Goal: Obtain resource: Download file/media

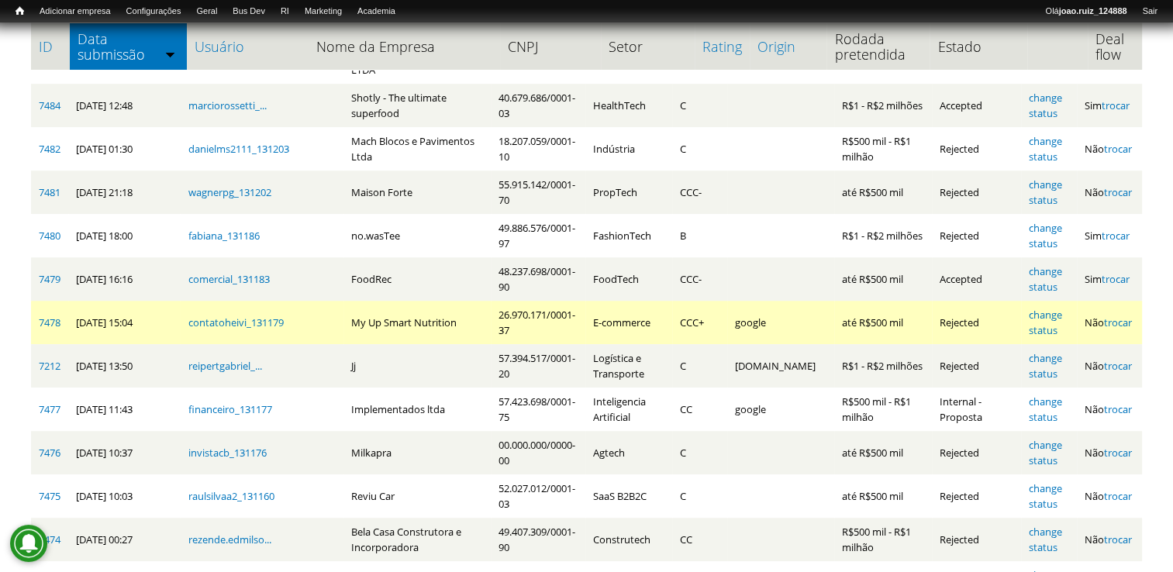
scroll to position [915, 0]
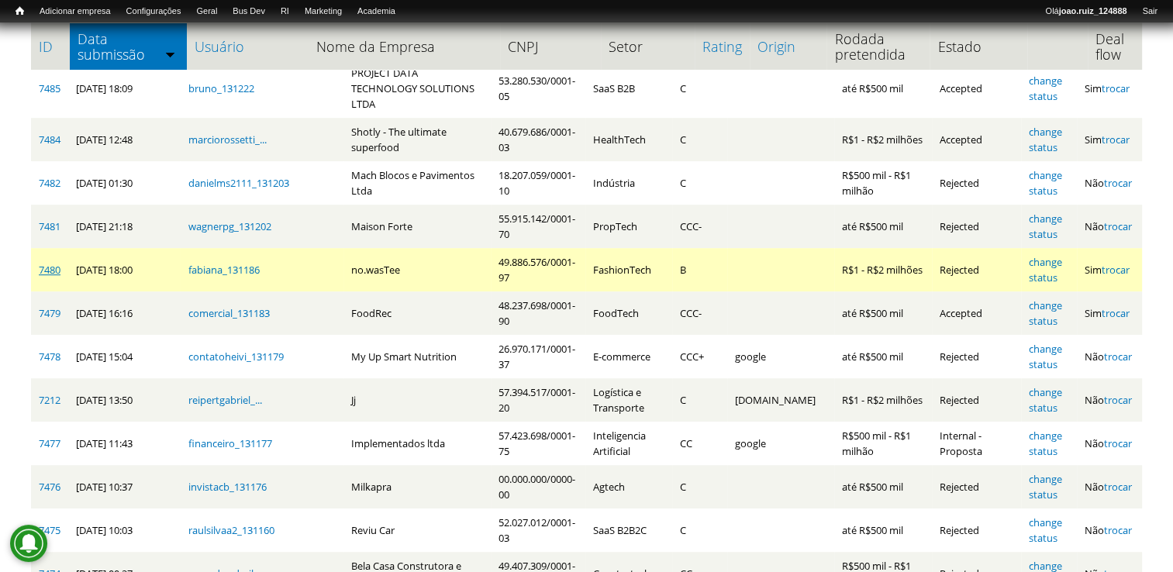
click at [47, 263] on link "7480" at bounding box center [50, 270] width 22 height 14
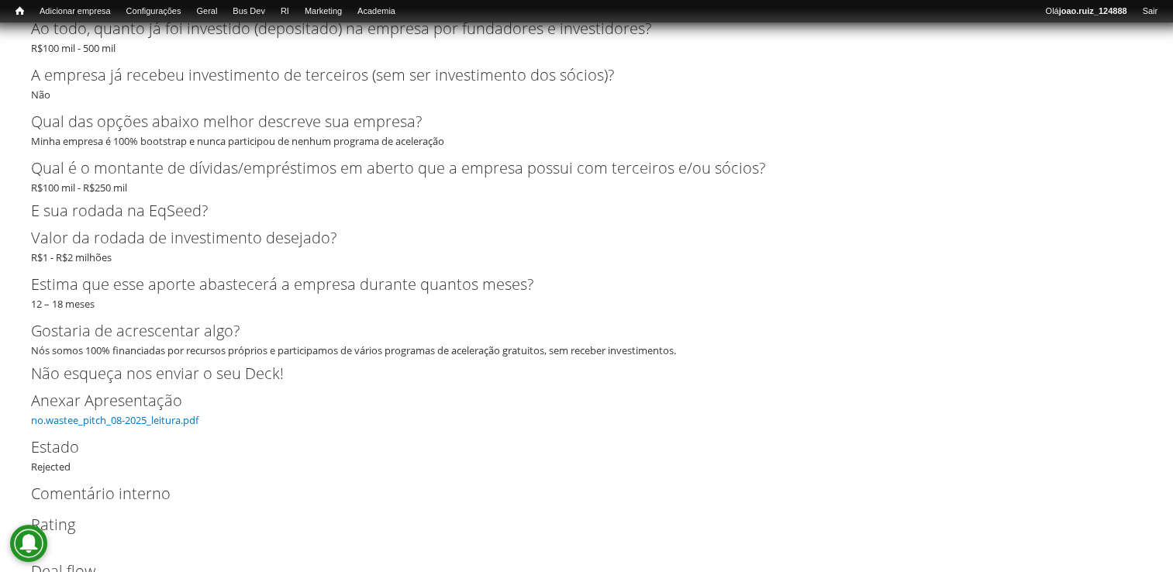
scroll to position [3578, 0]
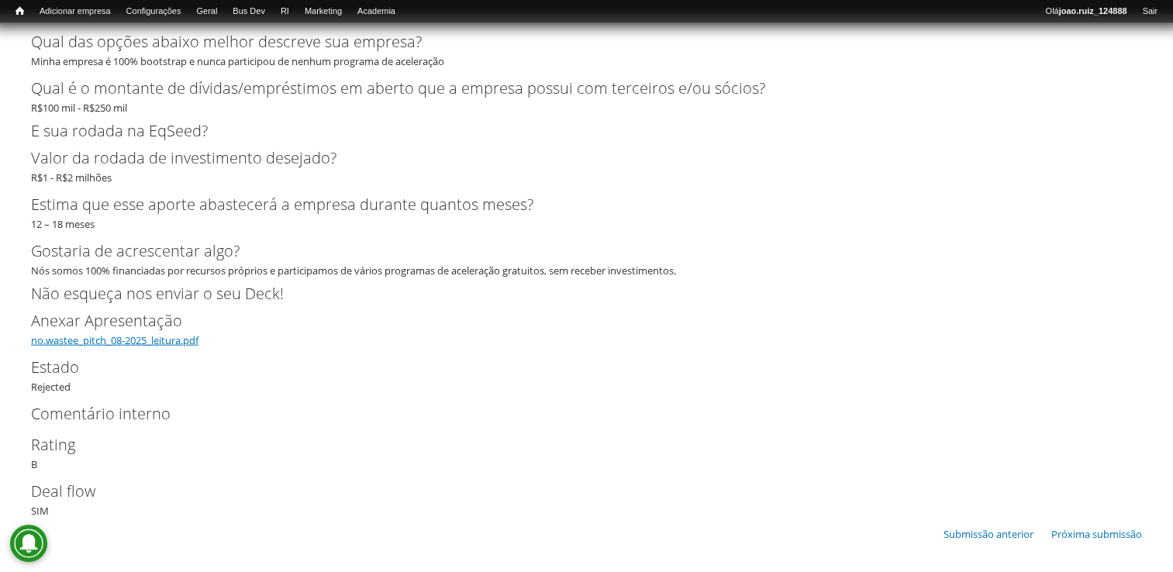
click at [192, 339] on link "no.wastee_pitch_08-2025_leitura.pdf" at bounding box center [114, 340] width 167 height 14
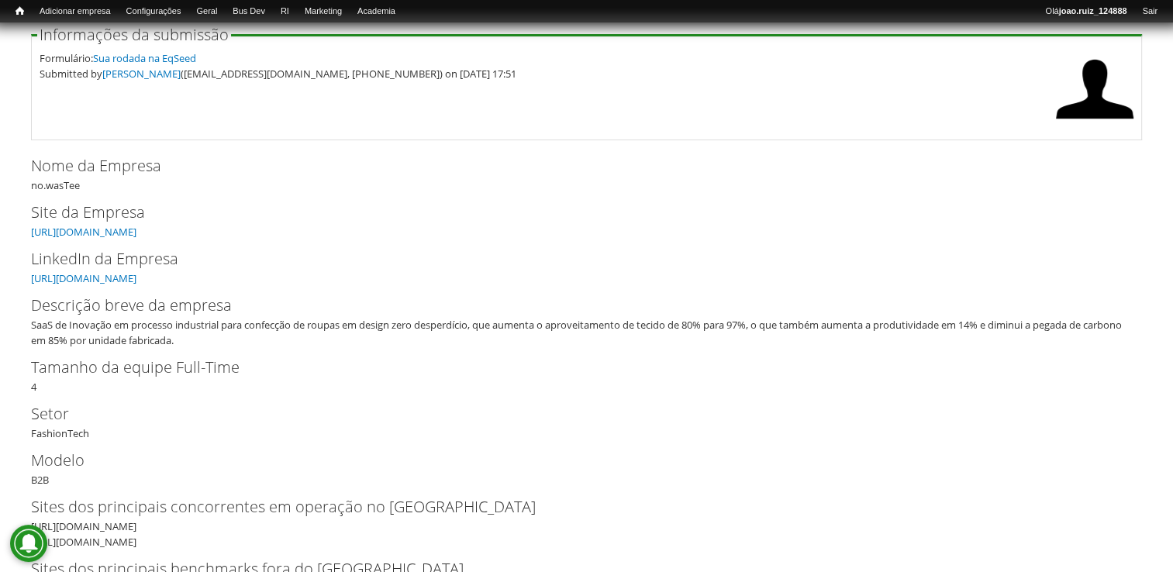
scroll to position [0, 0]
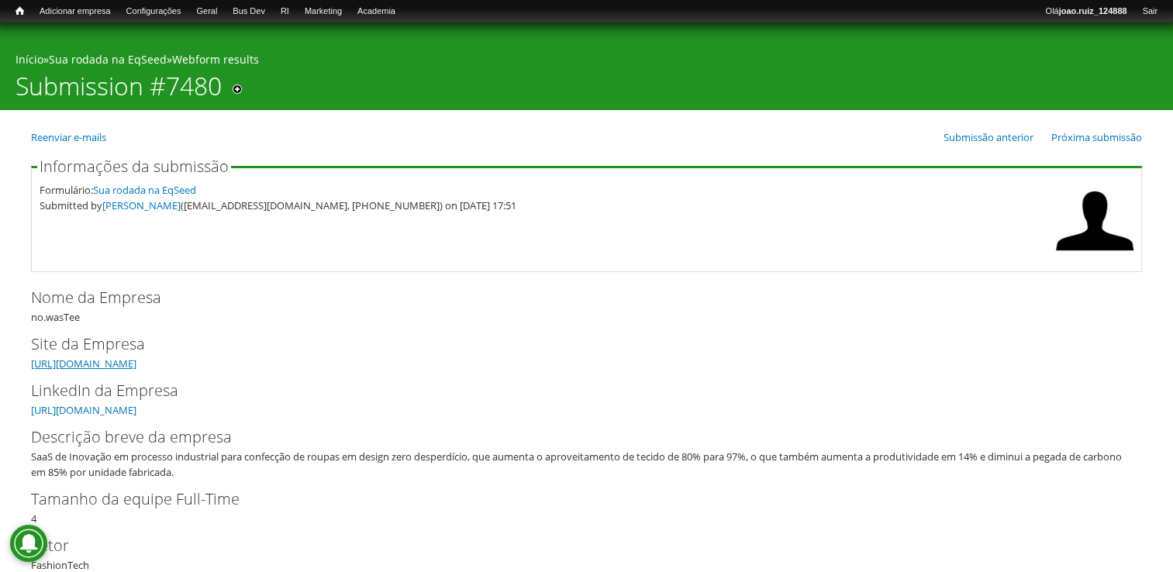
click at [122, 358] on link "https://nowastee.com/" at bounding box center [83, 364] width 105 height 14
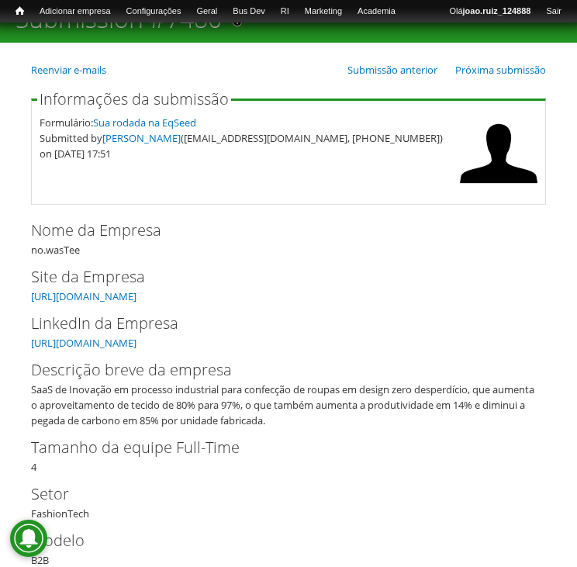
scroll to position [155, 0]
